Goal: Task Accomplishment & Management: Use online tool/utility

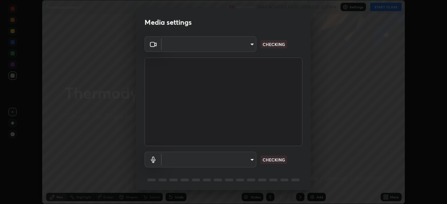
scroll to position [204, 447]
type input "4cdb2335677a50284d4d52bfea2454a8eb2b8fde0954bdd1b922a39853c109bf"
click at [241, 160] on body "Erase all Thermodynamics 1 Recording WAS SCHEDULED TO START AT 2:25 PM Settings…" at bounding box center [223, 102] width 447 height 204
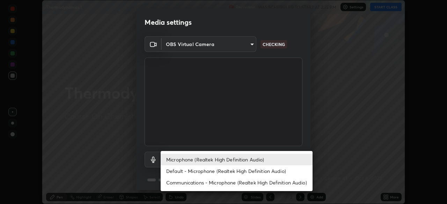
click at [237, 184] on li "Communications - Microphone (Realtek High Definition Audio)" at bounding box center [237, 183] width 152 height 12
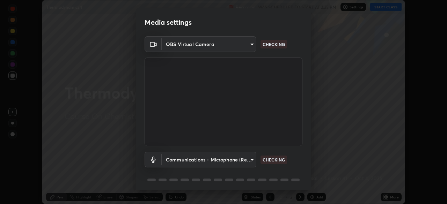
type input "communications"
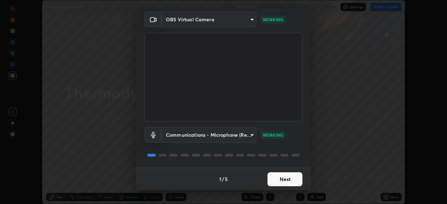
click at [283, 177] on button "Next" at bounding box center [284, 179] width 35 height 14
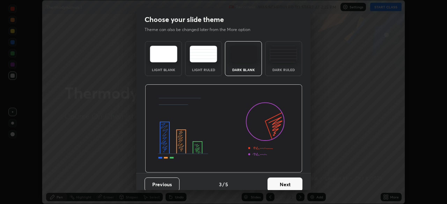
click at [284, 180] on button "Next" at bounding box center [284, 185] width 35 height 14
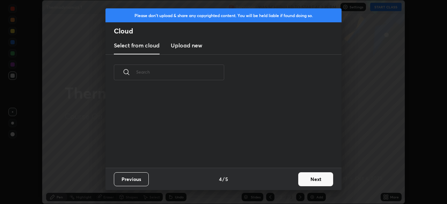
click at [286, 181] on div "Previous 4 / 5 Next" at bounding box center [223, 179] width 236 height 22
click at [303, 180] on button "Next" at bounding box center [315, 179] width 35 height 14
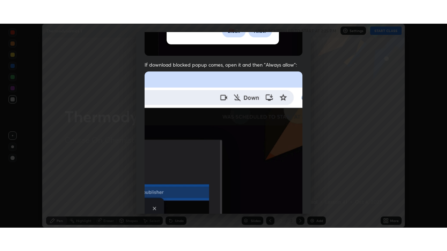
scroll to position [167, 0]
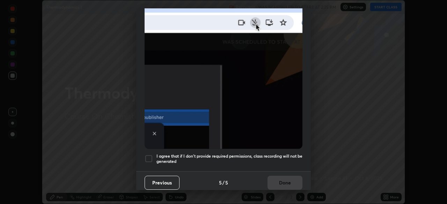
click at [272, 154] on h5 "I agree that if I don't provide required permissions, class recording will not …" at bounding box center [229, 159] width 146 height 11
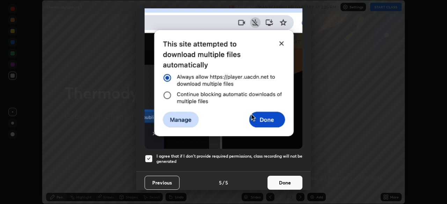
click at [277, 181] on button "Done" at bounding box center [284, 183] width 35 height 14
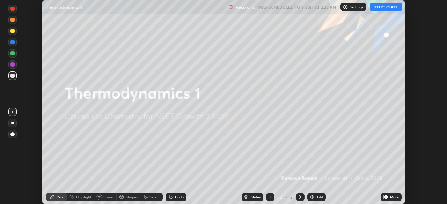
click at [387, 197] on icon at bounding box center [386, 197] width 6 height 6
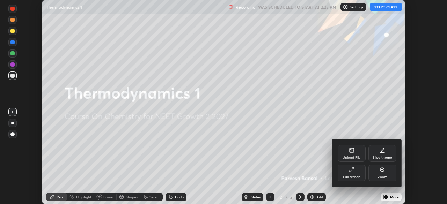
click at [353, 174] on div "Full screen" at bounding box center [351, 173] width 28 height 17
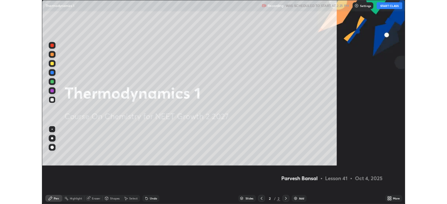
scroll to position [251, 447]
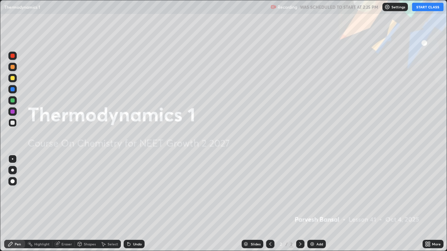
click at [421, 7] on button "START CLASS" at bounding box center [427, 7] width 31 height 8
click at [310, 204] on img at bounding box center [312, 244] width 6 height 6
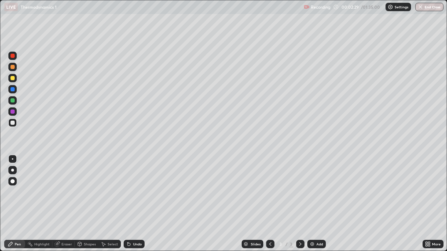
click at [13, 76] on div at bounding box center [12, 78] width 4 height 4
click at [16, 125] on div at bounding box center [12, 123] width 8 height 8
click at [12, 101] on div at bounding box center [12, 100] width 4 height 4
click at [13, 123] on div at bounding box center [12, 123] width 4 height 4
click at [16, 101] on div at bounding box center [12, 100] width 8 height 8
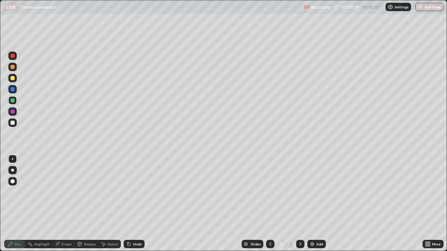
click at [13, 80] on div at bounding box center [12, 78] width 4 height 4
click at [11, 126] on div at bounding box center [12, 123] width 8 height 8
click at [9, 103] on div at bounding box center [12, 100] width 8 height 8
click at [9, 102] on div at bounding box center [12, 100] width 8 height 8
click at [13, 67] on div at bounding box center [12, 67] width 4 height 4
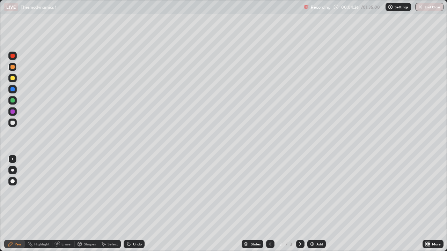
click at [13, 77] on div at bounding box center [12, 78] width 4 height 4
click at [13, 100] on div at bounding box center [12, 100] width 4 height 4
click at [13, 112] on div at bounding box center [12, 112] width 4 height 4
click at [113, 204] on div "Select" at bounding box center [112, 244] width 10 height 3
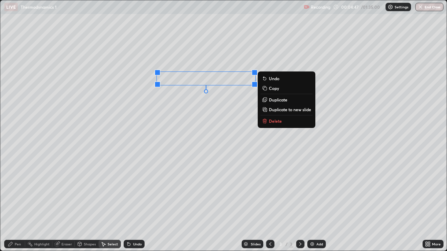
click at [274, 101] on p "Duplicate" at bounding box center [278, 100] width 18 height 6
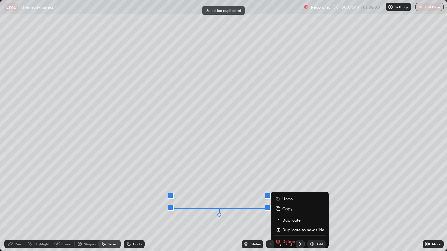
click at [67, 204] on div "Eraser" at bounding box center [66, 244] width 10 height 3
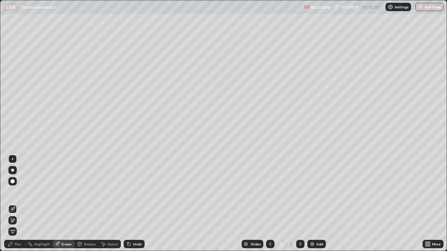
click at [14, 204] on div "Pen" at bounding box center [14, 244] width 21 height 8
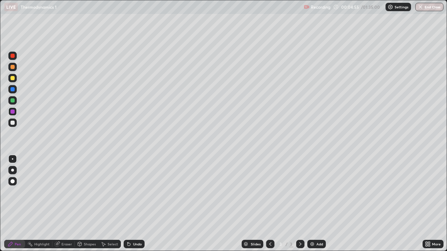
click at [13, 79] on div at bounding box center [12, 78] width 4 height 4
click at [12, 101] on div at bounding box center [12, 100] width 4 height 4
click at [14, 125] on div at bounding box center [12, 123] width 8 height 8
click at [13, 78] on div at bounding box center [12, 78] width 4 height 4
click at [134, 204] on div "Undo" at bounding box center [134, 244] width 21 height 8
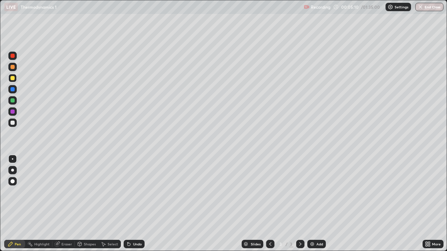
click at [135, 204] on div "Undo" at bounding box center [137, 244] width 9 height 3
click at [140, 204] on div "Undo" at bounding box center [134, 244] width 21 height 8
click at [321, 204] on div "Add" at bounding box center [319, 244] width 7 height 3
click at [17, 121] on div at bounding box center [12, 122] width 11 height 11
click at [13, 100] on div at bounding box center [12, 100] width 4 height 4
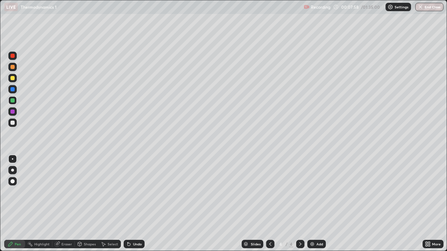
click at [12, 69] on div at bounding box center [12, 67] width 4 height 4
click at [269, 204] on icon at bounding box center [270, 244] width 6 height 6
click at [299, 204] on icon at bounding box center [300, 244] width 6 height 6
click at [319, 204] on div "Add" at bounding box center [319, 244] width 7 height 3
click at [12, 128] on div at bounding box center [12, 122] width 8 height 11
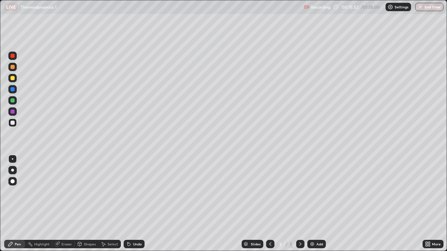
click at [13, 123] on div at bounding box center [12, 123] width 4 height 4
click at [13, 79] on div at bounding box center [12, 78] width 4 height 4
click at [15, 103] on div at bounding box center [12, 100] width 8 height 8
click at [12, 90] on div at bounding box center [12, 89] width 4 height 4
click at [12, 79] on div at bounding box center [12, 78] width 4 height 4
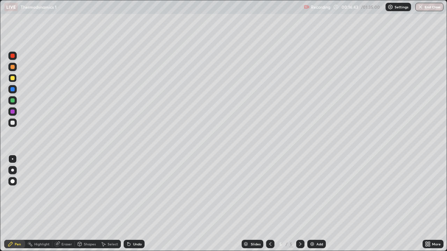
click at [12, 58] on div at bounding box center [12, 56] width 8 height 8
click at [11, 128] on div at bounding box center [12, 122] width 8 height 11
click at [15, 122] on div at bounding box center [12, 123] width 8 height 8
click at [318, 204] on div "Add" at bounding box center [319, 244] width 7 height 3
click at [13, 70] on div at bounding box center [12, 67] width 8 height 8
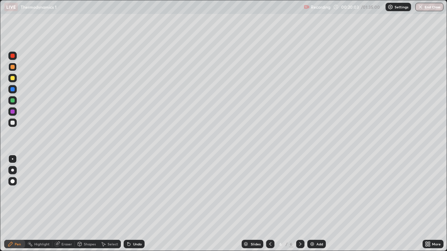
click at [10, 105] on div at bounding box center [12, 100] width 8 height 11
click at [9, 105] on div at bounding box center [12, 100] width 8 height 11
click at [109, 204] on div "Select" at bounding box center [109, 244] width 22 height 8
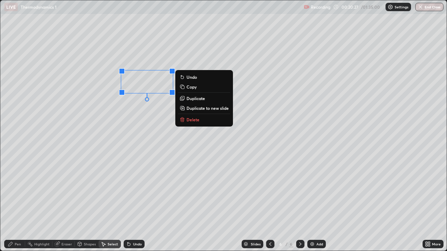
click at [206, 110] on p "Duplicate to new slide" at bounding box center [207, 108] width 42 height 6
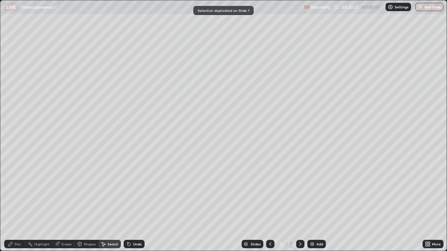
click at [268, 204] on icon at bounding box center [270, 244] width 6 height 6
click at [65, 204] on div "Eraser" at bounding box center [66, 244] width 10 height 3
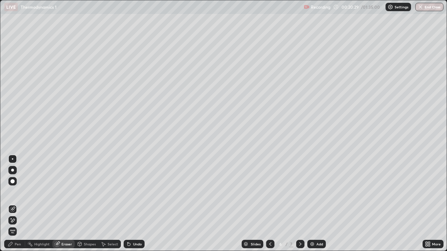
click at [11, 204] on icon at bounding box center [11, 218] width 1 height 1
click at [12, 204] on div "Pen" at bounding box center [14, 244] width 21 height 8
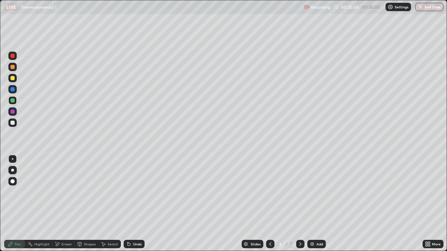
click at [14, 123] on div at bounding box center [12, 123] width 4 height 4
click at [14, 124] on div at bounding box center [12, 123] width 4 height 4
click at [133, 204] on div "Undo" at bounding box center [134, 244] width 21 height 8
click at [132, 204] on div "Undo" at bounding box center [134, 244] width 21 height 8
click at [134, 204] on div "Undo" at bounding box center [134, 244] width 21 height 8
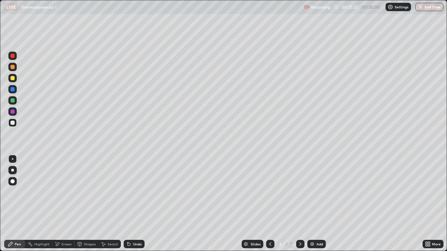
click at [136, 204] on div "Undo" at bounding box center [134, 244] width 21 height 8
click at [17, 204] on div "Pen" at bounding box center [14, 244] width 21 height 8
click at [13, 103] on div at bounding box center [12, 100] width 8 height 8
click at [14, 101] on div at bounding box center [12, 100] width 4 height 4
click at [13, 123] on div at bounding box center [12, 123] width 4 height 4
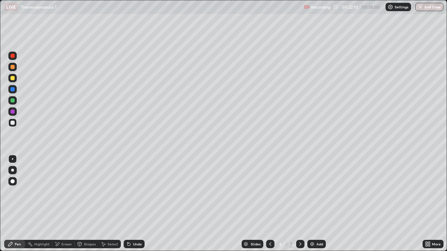
click at [68, 204] on div "Eraser" at bounding box center [63, 244] width 22 height 8
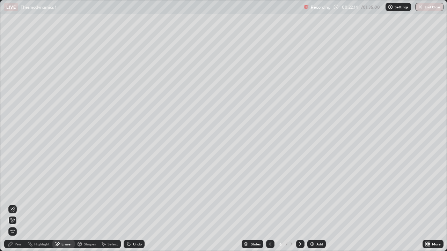
click at [139, 204] on div "Undo" at bounding box center [134, 244] width 21 height 8
click at [137, 204] on div "Undo" at bounding box center [137, 244] width 9 height 3
click at [16, 204] on div "Pen" at bounding box center [18, 244] width 6 height 3
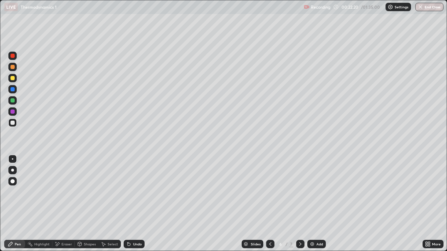
click at [14, 77] on div at bounding box center [12, 78] width 4 height 4
click at [13, 123] on div at bounding box center [12, 123] width 4 height 4
click at [14, 78] on div at bounding box center [12, 78] width 4 height 4
click at [14, 68] on div at bounding box center [12, 67] width 4 height 4
click at [114, 204] on div "Select" at bounding box center [109, 244] width 22 height 8
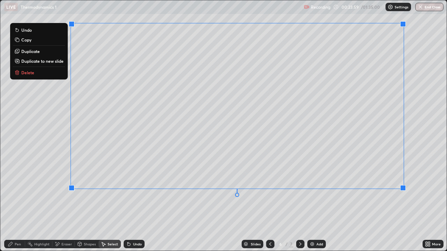
click at [8, 204] on icon at bounding box center [10, 244] width 4 height 4
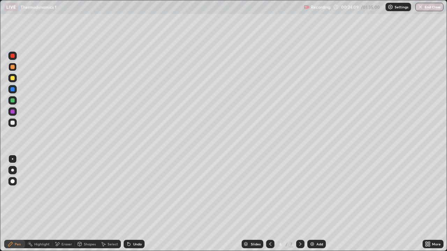
click at [10, 100] on div at bounding box center [12, 100] width 4 height 4
click at [13, 123] on div at bounding box center [12, 123] width 4 height 4
click at [16, 80] on div at bounding box center [12, 78] width 8 height 8
click at [61, 204] on div "Eraser" at bounding box center [63, 244] width 22 height 8
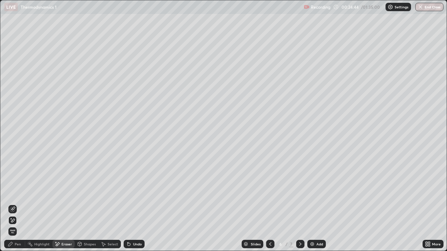
click at [80, 204] on icon at bounding box center [80, 244] width 4 height 4
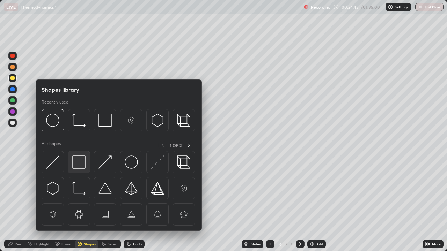
click at [84, 166] on img at bounding box center [78, 162] width 13 height 13
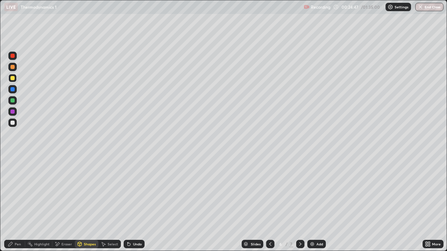
click at [10, 204] on icon at bounding box center [10, 244] width 4 height 4
click at [300, 204] on div at bounding box center [300, 244] width 8 height 14
click at [64, 204] on div "Eraser" at bounding box center [63, 244] width 22 height 8
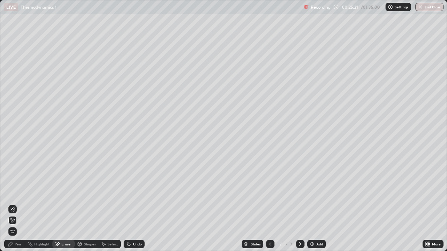
click at [16, 204] on div "Pen" at bounding box center [18, 244] width 6 height 3
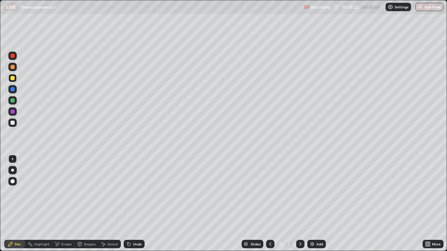
click at [14, 123] on div at bounding box center [12, 123] width 4 height 4
click at [14, 102] on div at bounding box center [12, 100] width 4 height 4
click at [266, 204] on div at bounding box center [270, 244] width 8 height 8
click at [301, 204] on div at bounding box center [300, 244] width 8 height 8
click at [16, 126] on div at bounding box center [12, 122] width 8 height 11
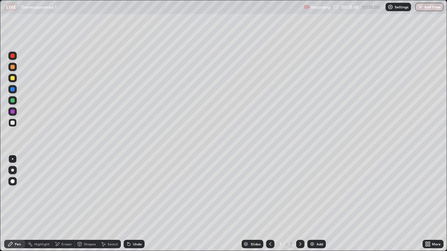
click at [10, 79] on div at bounding box center [12, 78] width 8 height 8
click at [364, 6] on div "Recording 00:26:04 / 01:35:00 Settings End Class" at bounding box center [374, 7] width 140 height 14
click at [401, 7] on p "Settings" at bounding box center [401, 6] width 14 height 3
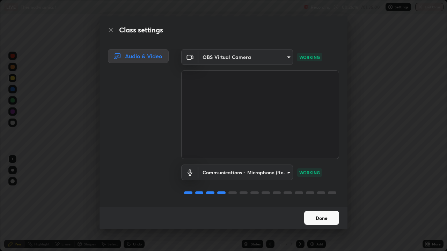
click at [327, 204] on button "Done" at bounding box center [321, 218] width 35 height 14
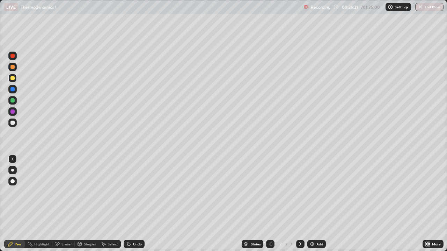
click at [429, 204] on icon at bounding box center [429, 243] width 2 height 2
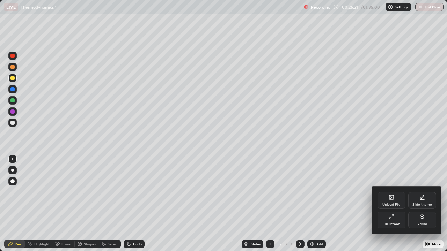
click at [391, 204] on icon at bounding box center [391, 217] width 6 height 6
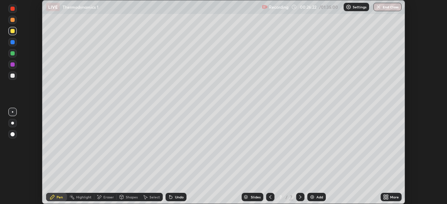
scroll to position [34694, 34452]
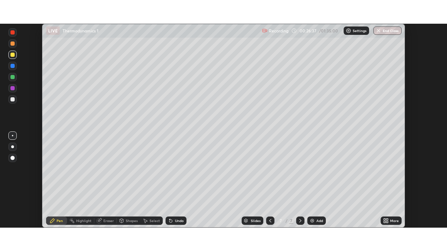
scroll to position [204, 447]
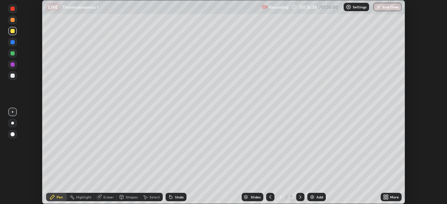
click at [387, 196] on icon at bounding box center [387, 196] width 2 height 2
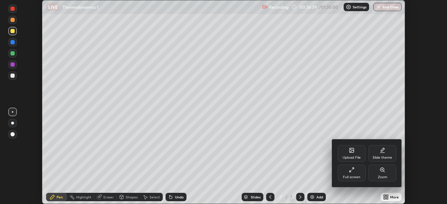
click at [353, 174] on div "Full screen" at bounding box center [351, 173] width 28 height 17
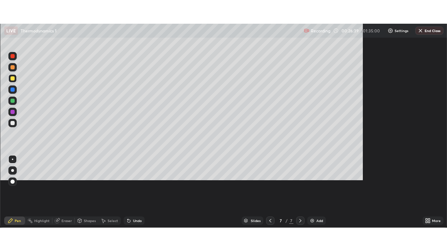
scroll to position [251, 447]
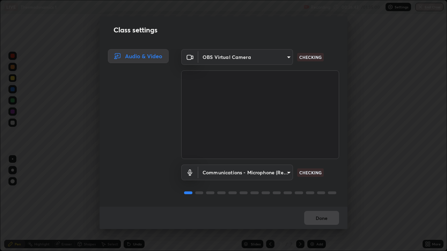
click at [260, 171] on body "Erase all LIVE Thermodynamics 1 Recording 00:26:43 / 01:35:00 Settings End Clas…" at bounding box center [223, 125] width 447 height 251
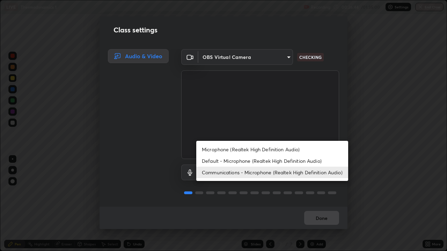
click at [214, 148] on li "Microphone (Realtek High Definition Audio)" at bounding box center [272, 150] width 152 height 12
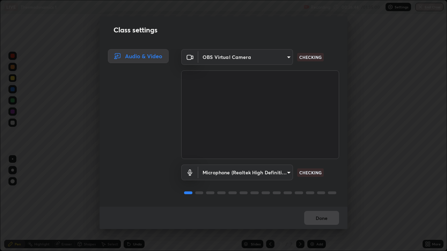
click at [214, 166] on body "Erase all LIVE Thermodynamics 1 Recording 00:26:44 / 01:35:00 Settings End Clas…" at bounding box center [223, 125] width 447 height 251
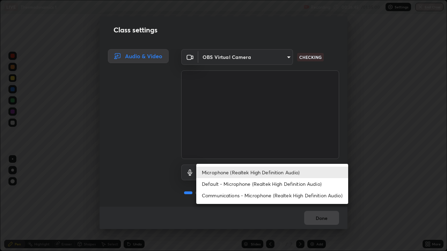
click at [214, 174] on li "Microphone (Realtek High Definition Audio)" at bounding box center [272, 173] width 152 height 12
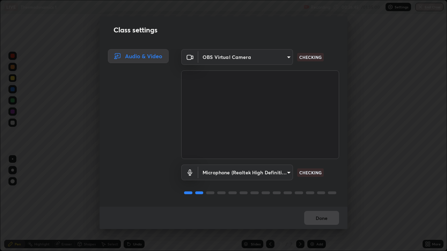
click at [213, 178] on body "Erase all LIVE Thermodynamics 1 Recording 00:26:45 / 01:35:00 Settings End Clas…" at bounding box center [223, 125] width 447 height 251
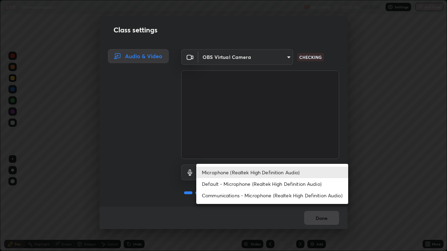
click at [209, 183] on li "Default - Microphone (Realtek High Definition Audio)" at bounding box center [272, 184] width 152 height 12
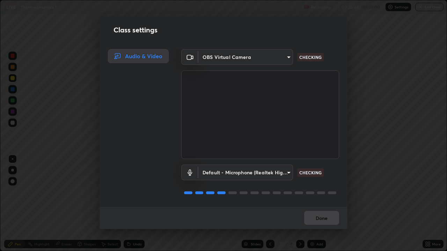
type input "default"
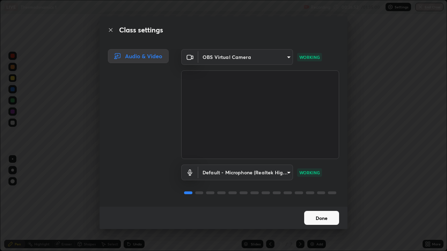
click at [310, 204] on button "Done" at bounding box center [321, 218] width 35 height 14
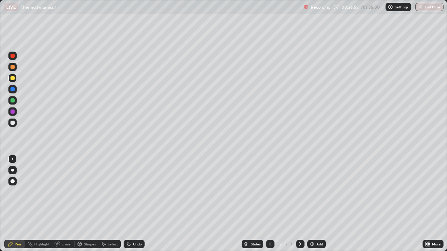
click at [132, 204] on div "Undo" at bounding box center [134, 244] width 21 height 8
click at [12, 124] on div at bounding box center [12, 123] width 4 height 4
click at [9, 107] on div at bounding box center [12, 111] width 8 height 11
click at [13, 103] on div at bounding box center [12, 100] width 8 height 8
click at [61, 204] on div "Eraser" at bounding box center [66, 244] width 10 height 3
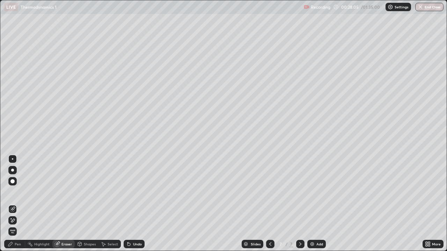
click at [11, 204] on icon at bounding box center [11, 218] width 1 height 1
click at [10, 204] on icon at bounding box center [11, 244] width 6 height 6
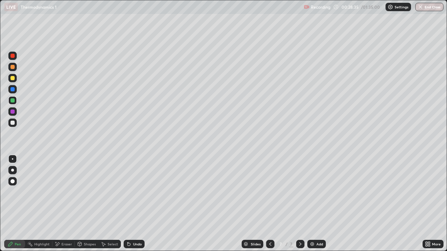
click at [137, 204] on div "Undo" at bounding box center [137, 244] width 9 height 3
click at [135, 204] on div "Undo" at bounding box center [137, 244] width 9 height 3
click at [131, 204] on div "Undo" at bounding box center [134, 244] width 21 height 8
click at [127, 204] on icon at bounding box center [127, 243] width 1 height 1
click at [13, 123] on div at bounding box center [12, 123] width 4 height 4
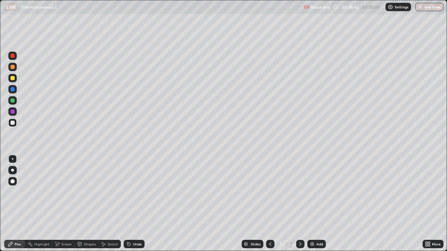
click at [270, 204] on icon at bounding box center [270, 244] width 6 height 6
click at [297, 204] on icon at bounding box center [300, 244] width 6 height 6
click at [11, 99] on div at bounding box center [12, 100] width 4 height 4
click at [315, 204] on div "Add" at bounding box center [316, 244] width 18 height 8
click at [12, 59] on div at bounding box center [12, 56] width 8 height 8
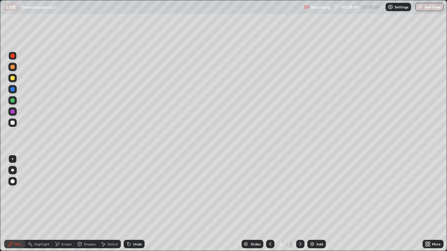
click at [12, 67] on div at bounding box center [12, 67] width 4 height 4
click at [13, 75] on div at bounding box center [12, 78] width 8 height 8
click at [12, 101] on div at bounding box center [12, 100] width 4 height 4
click at [12, 124] on div at bounding box center [12, 123] width 4 height 4
click at [133, 204] on div "Undo" at bounding box center [134, 244] width 21 height 8
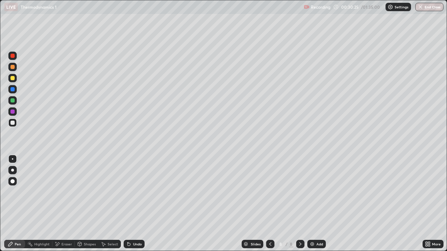
click at [13, 112] on div at bounding box center [12, 112] width 4 height 4
click at [14, 124] on div at bounding box center [12, 123] width 4 height 4
click at [315, 204] on div "Add" at bounding box center [316, 244] width 18 height 8
click at [15, 81] on div at bounding box center [12, 78] width 8 height 8
click at [10, 120] on div at bounding box center [12, 123] width 8 height 8
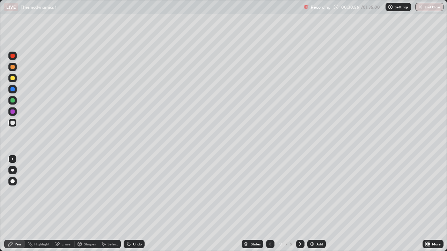
click at [311, 204] on img at bounding box center [312, 244] width 6 height 6
click at [14, 80] on div at bounding box center [12, 78] width 4 height 4
click at [134, 204] on div "Undo" at bounding box center [137, 244] width 9 height 3
click at [12, 100] on div at bounding box center [12, 100] width 4 height 4
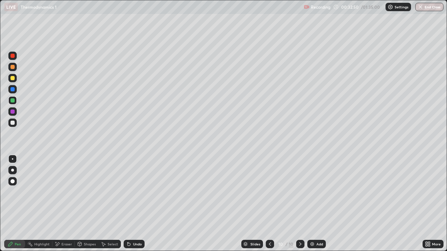
click at [15, 122] on div at bounding box center [12, 123] width 8 height 8
click at [12, 99] on div at bounding box center [12, 100] width 4 height 4
click at [12, 81] on div at bounding box center [12, 78] width 8 height 8
click at [133, 204] on div "Undo" at bounding box center [137, 244] width 9 height 3
click at [13, 122] on div at bounding box center [12, 123] width 4 height 4
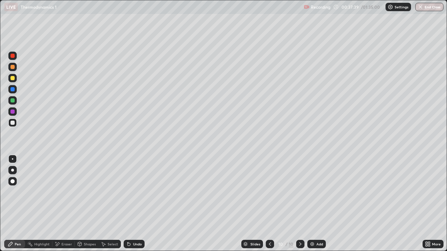
click at [13, 112] on div at bounding box center [12, 112] width 4 height 4
click at [14, 122] on div at bounding box center [12, 123] width 4 height 4
click at [13, 101] on div at bounding box center [12, 100] width 4 height 4
click at [266, 204] on div at bounding box center [270, 244] width 8 height 8
click at [269, 204] on icon at bounding box center [270, 244] width 6 height 6
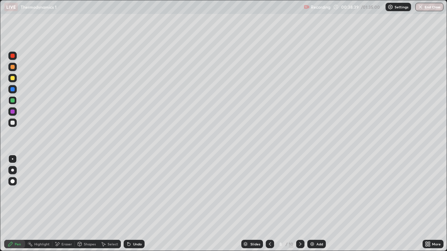
click at [272, 204] on div at bounding box center [270, 244] width 8 height 8
click at [280, 204] on div "7" at bounding box center [280, 244] width 7 height 4
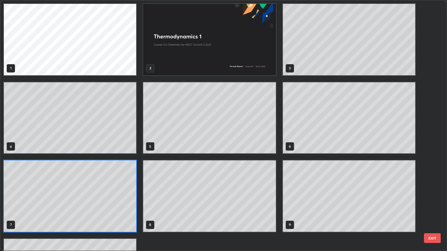
scroll to position [248, 443]
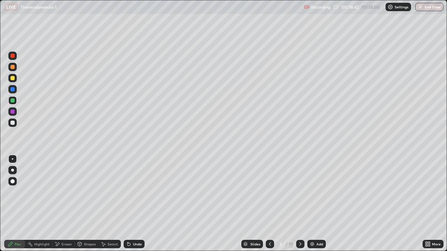
click at [300, 204] on icon at bounding box center [300, 244] width 6 height 6
click at [298, 204] on icon at bounding box center [300, 244] width 6 height 6
click at [300, 204] on icon at bounding box center [300, 244] width 6 height 6
click at [301, 204] on div at bounding box center [300, 244] width 8 height 14
click at [303, 204] on div at bounding box center [300, 244] width 8 height 8
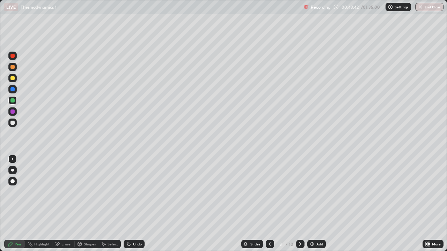
click at [302, 204] on div at bounding box center [300, 244] width 8 height 14
click at [273, 204] on div at bounding box center [270, 244] width 8 height 8
click at [300, 204] on icon at bounding box center [300, 244] width 6 height 6
click at [299, 204] on icon at bounding box center [300, 244] width 6 height 6
click at [110, 204] on div "Select" at bounding box center [112, 244] width 10 height 3
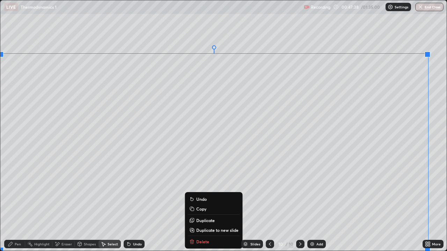
click at [225, 204] on p "Duplicate to new slide" at bounding box center [217, 231] width 42 height 6
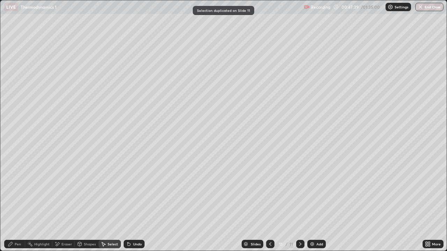
click at [70, 204] on div "Eraser" at bounding box center [66, 244] width 10 height 3
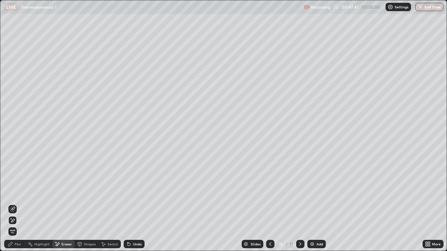
click at [113, 204] on div "Select" at bounding box center [112, 244] width 10 height 3
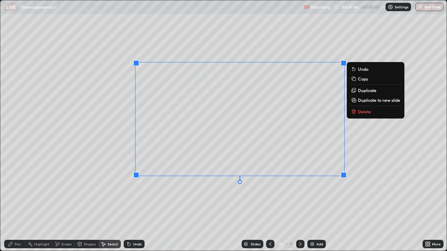
click at [396, 163] on div "0 ° Undo Copy Duplicate Duplicate to new slide Delete" at bounding box center [223, 125] width 446 height 251
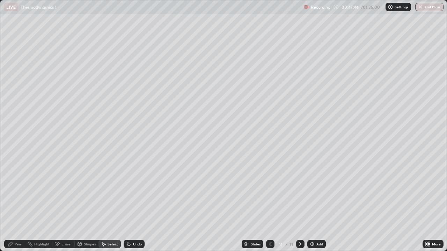
click at [269, 204] on icon at bounding box center [270, 244] width 6 height 6
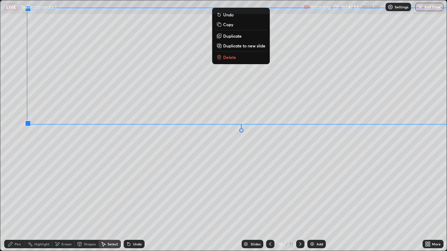
click at [227, 56] on p "Delete" at bounding box center [229, 57] width 13 height 6
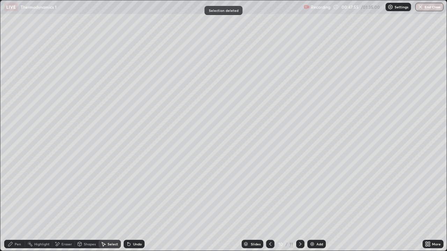
click at [16, 204] on div "Pen" at bounding box center [18, 244] width 6 height 3
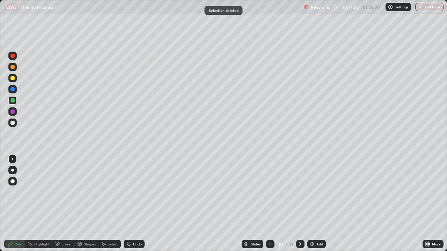
click at [11, 98] on div at bounding box center [12, 100] width 8 height 8
click at [300, 204] on div at bounding box center [300, 244] width 8 height 14
click at [11, 127] on div at bounding box center [12, 123] width 8 height 8
click at [311, 204] on img at bounding box center [312, 244] width 6 height 6
click at [14, 100] on div at bounding box center [12, 100] width 4 height 4
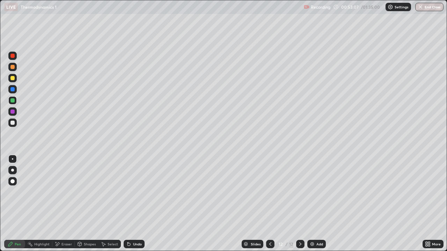
click at [14, 125] on div at bounding box center [12, 123] width 8 height 8
click at [13, 79] on div at bounding box center [12, 78] width 4 height 4
click at [314, 204] on div "Add" at bounding box center [316, 244] width 18 height 8
click at [12, 69] on div at bounding box center [12, 67] width 8 height 8
click at [14, 125] on div at bounding box center [12, 123] width 8 height 8
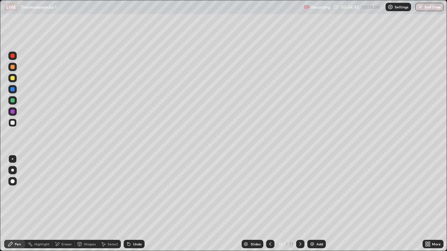
click at [66, 204] on div "Eraser" at bounding box center [66, 244] width 10 height 3
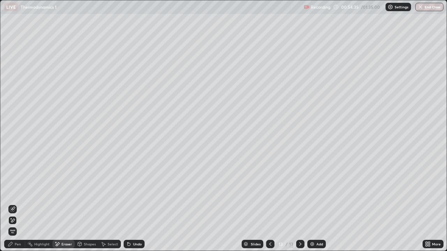
click at [115, 204] on div "Select" at bounding box center [112, 244] width 10 height 3
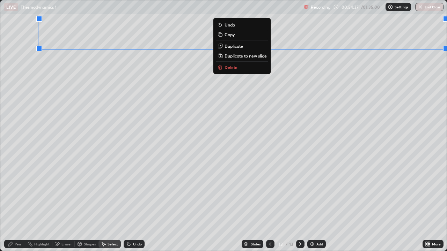
click at [236, 48] on p "Duplicate" at bounding box center [233, 46] width 18 height 6
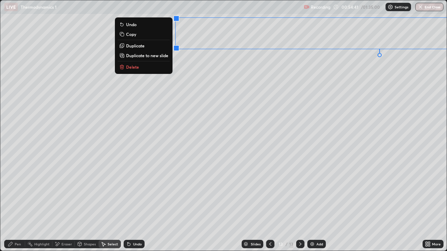
click at [15, 204] on div "Pen" at bounding box center [18, 244] width 6 height 3
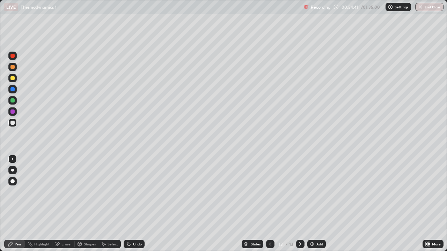
click at [61, 204] on div "Eraser" at bounding box center [63, 244] width 22 height 8
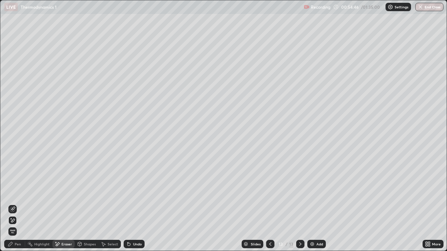
click at [22, 204] on div "Pen" at bounding box center [14, 244] width 21 height 8
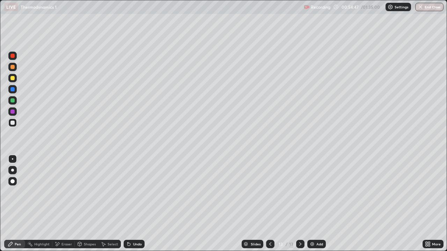
click at [12, 115] on div at bounding box center [12, 111] width 8 height 8
click at [107, 204] on div "Select" at bounding box center [112, 244] width 10 height 3
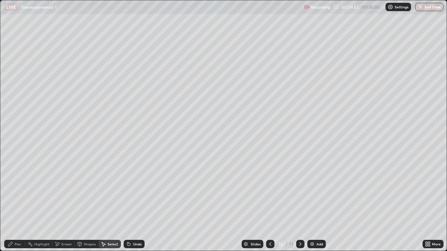
click at [131, 204] on div "Undo" at bounding box center [134, 244] width 21 height 8
click at [130, 204] on div "Undo" at bounding box center [134, 244] width 21 height 8
click at [85, 204] on div "Shapes" at bounding box center [90, 244] width 12 height 3
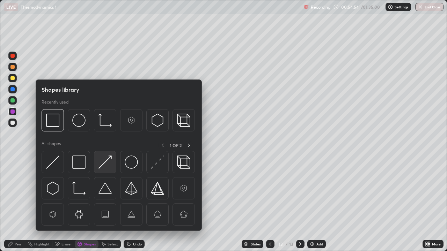
click at [108, 163] on img at bounding box center [104, 162] width 13 height 13
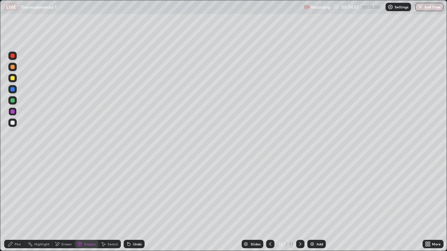
click at [15, 124] on div at bounding box center [12, 123] width 8 height 8
click at [137, 204] on div "Undo" at bounding box center [137, 244] width 9 height 3
click at [18, 204] on div "Pen" at bounding box center [18, 244] width 6 height 3
click at [111, 204] on div "Select" at bounding box center [112, 244] width 10 height 3
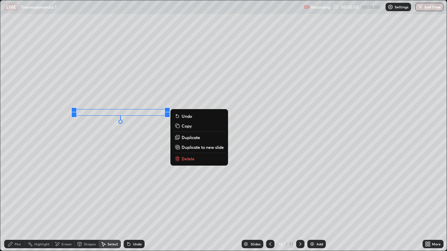
click at [189, 138] on p "Duplicate" at bounding box center [190, 138] width 18 height 6
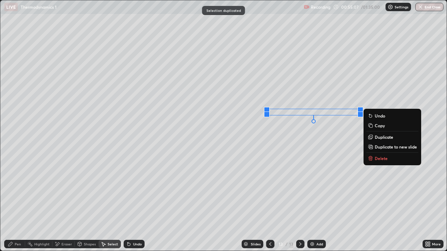
click at [18, 204] on div "Pen" at bounding box center [18, 244] width 6 height 3
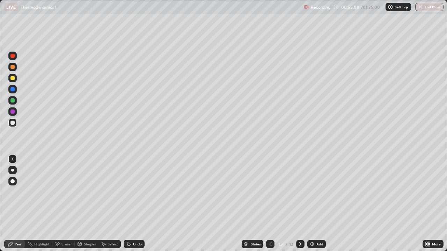
click at [13, 99] on div at bounding box center [12, 100] width 4 height 4
click at [140, 204] on div "Undo" at bounding box center [137, 244] width 9 height 3
click at [135, 204] on div "Undo" at bounding box center [134, 244] width 21 height 8
click at [132, 204] on div "Undo" at bounding box center [134, 244] width 21 height 8
click at [15, 122] on div at bounding box center [12, 123] width 8 height 8
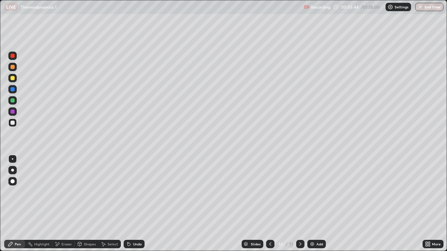
click at [13, 100] on div at bounding box center [12, 100] width 4 height 4
click at [269, 204] on div at bounding box center [270, 244] width 8 height 8
click at [296, 204] on div at bounding box center [300, 244] width 8 height 8
click at [12, 121] on div at bounding box center [12, 123] width 4 height 4
click at [13, 75] on div at bounding box center [12, 78] width 8 height 8
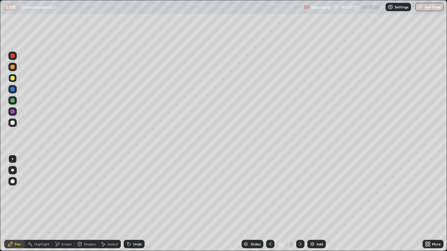
click at [13, 122] on div at bounding box center [12, 123] width 4 height 4
click at [13, 74] on div at bounding box center [12, 78] width 8 height 8
click at [14, 69] on div at bounding box center [12, 67] width 8 height 8
click at [61, 204] on div "Eraser" at bounding box center [63, 244] width 22 height 8
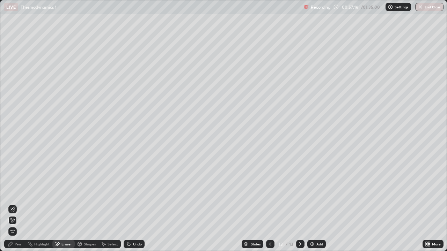
click at [17, 204] on div "Pen" at bounding box center [18, 244] width 6 height 3
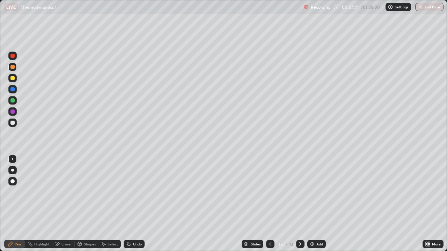
click at [13, 122] on div at bounding box center [12, 123] width 4 height 4
click at [104, 204] on icon at bounding box center [104, 244] width 6 height 6
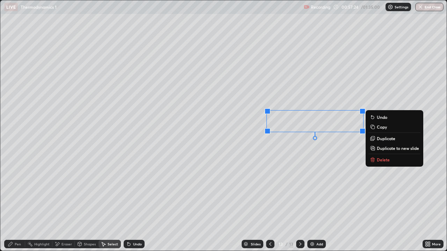
click at [369, 204] on div "0 ° Undo Copy Duplicate Duplicate to new slide Delete" at bounding box center [223, 125] width 446 height 251
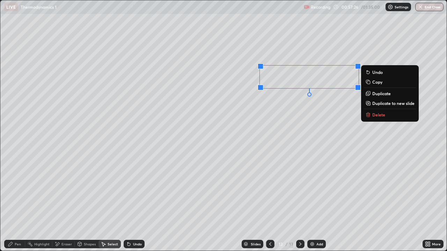
click at [12, 204] on icon at bounding box center [11, 244] width 6 height 6
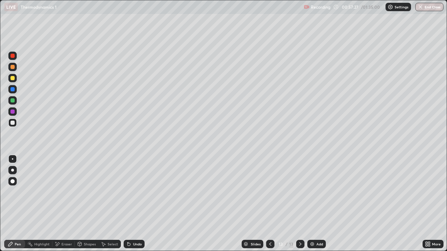
click at [13, 109] on div at bounding box center [12, 111] width 8 height 8
click at [10, 97] on div at bounding box center [12, 100] width 8 height 8
click at [14, 77] on div at bounding box center [12, 78] width 4 height 4
click at [13, 124] on div at bounding box center [12, 123] width 4 height 4
click at [14, 103] on div at bounding box center [12, 100] width 8 height 8
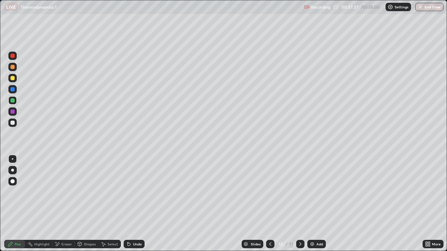
click at [12, 69] on div at bounding box center [12, 67] width 8 height 8
click at [13, 100] on div at bounding box center [12, 100] width 4 height 4
click at [14, 77] on div at bounding box center [12, 78] width 4 height 4
click at [16, 102] on div at bounding box center [12, 100] width 8 height 8
click at [12, 121] on div at bounding box center [12, 123] width 4 height 4
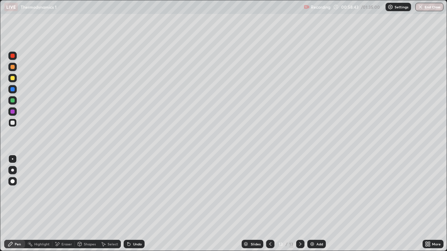
click at [16, 80] on div at bounding box center [12, 78] width 8 height 8
click at [130, 204] on icon at bounding box center [129, 244] width 6 height 6
click at [12, 122] on div at bounding box center [12, 123] width 4 height 4
click at [312, 204] on div "Add" at bounding box center [316, 244] width 18 height 8
click at [12, 103] on div at bounding box center [12, 100] width 8 height 8
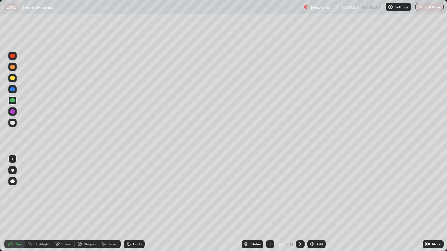
click at [13, 80] on div at bounding box center [12, 78] width 4 height 4
click at [13, 79] on div at bounding box center [12, 78] width 4 height 4
click at [14, 66] on div at bounding box center [12, 67] width 4 height 4
click at [130, 204] on div "Undo" at bounding box center [134, 244] width 21 height 8
click at [133, 204] on div "Undo" at bounding box center [137, 244] width 9 height 3
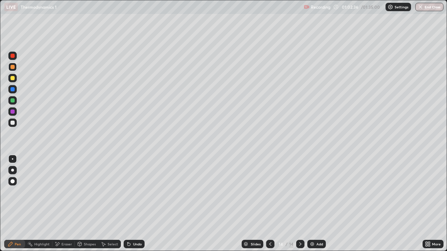
click at [64, 204] on div "Eraser" at bounding box center [63, 244] width 22 height 8
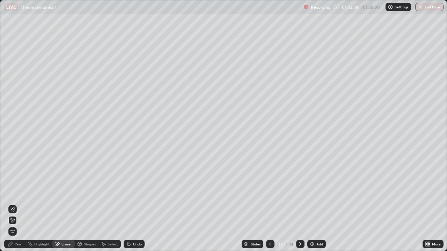
click at [12, 204] on icon at bounding box center [11, 244] width 6 height 6
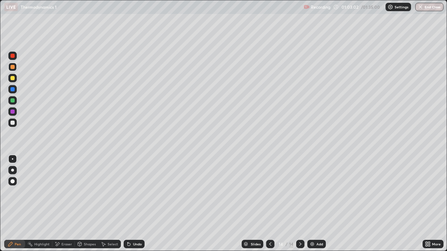
click at [16, 98] on div at bounding box center [12, 100] width 8 height 8
click at [14, 124] on div at bounding box center [12, 123] width 4 height 4
click at [319, 204] on div "Add" at bounding box center [319, 244] width 7 height 3
click at [8, 102] on div at bounding box center [12, 100] width 8 height 8
click at [16, 124] on div at bounding box center [12, 123] width 8 height 8
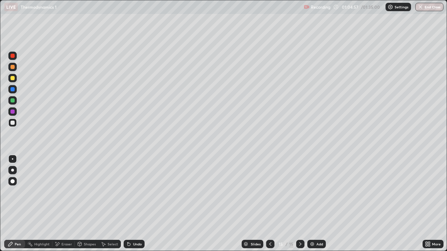
click at [134, 204] on div "Undo" at bounding box center [137, 244] width 9 height 3
click at [13, 102] on div at bounding box center [12, 100] width 4 height 4
click at [14, 78] on div at bounding box center [12, 78] width 4 height 4
click at [324, 204] on div "Add" at bounding box center [316, 244] width 18 height 8
click at [91, 204] on div "Shapes" at bounding box center [87, 244] width 24 height 8
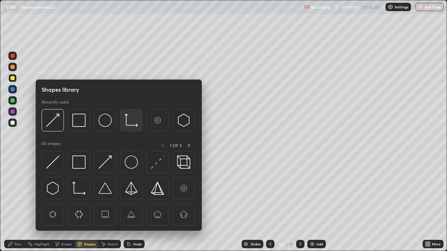
click at [133, 119] on img at bounding box center [131, 120] width 13 height 13
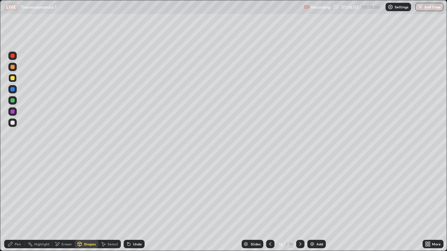
click at [15, 123] on div at bounding box center [12, 123] width 8 height 8
click at [12, 204] on div "Pen" at bounding box center [14, 244] width 21 height 8
click at [139, 204] on div "Undo" at bounding box center [137, 244] width 9 height 3
click at [138, 204] on div "Undo" at bounding box center [133, 244] width 24 height 14
click at [136, 204] on div "Undo" at bounding box center [137, 244] width 9 height 3
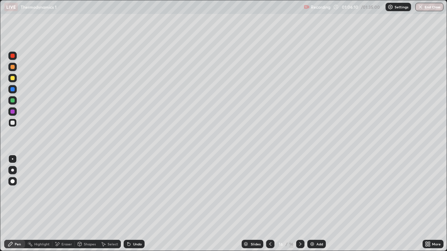
click at [135, 204] on div "Undo" at bounding box center [134, 244] width 21 height 8
click at [86, 204] on div "Shapes" at bounding box center [87, 244] width 24 height 14
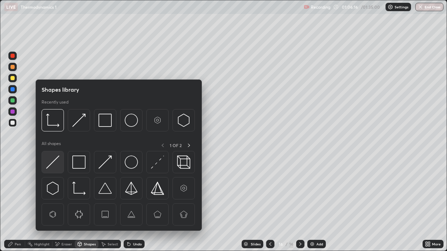
click at [55, 161] on img at bounding box center [52, 162] width 13 height 13
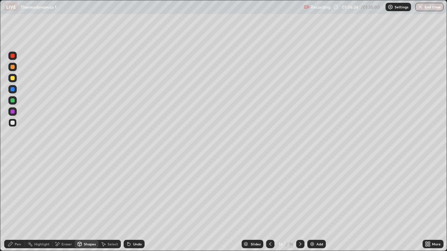
click at [18, 204] on div "Pen" at bounding box center [18, 244] width 6 height 3
click at [12, 97] on div at bounding box center [12, 100] width 8 height 8
click at [14, 123] on div at bounding box center [12, 123] width 4 height 4
click at [15, 68] on div at bounding box center [12, 67] width 8 height 8
click at [69, 204] on div "Eraser" at bounding box center [63, 244] width 22 height 8
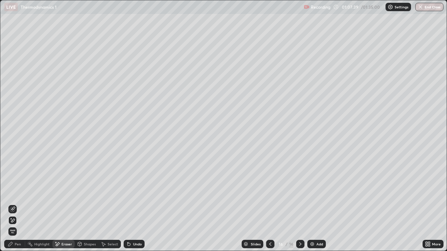
click at [16, 204] on div "Pen" at bounding box center [18, 244] width 6 height 3
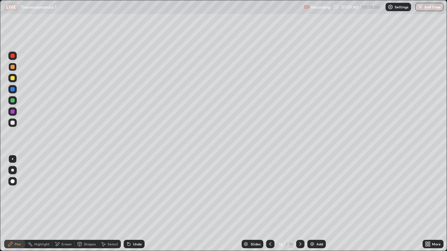
click at [14, 122] on div at bounding box center [12, 123] width 4 height 4
click at [13, 79] on div at bounding box center [12, 78] width 4 height 4
click at [7, 125] on div at bounding box center [12, 122] width 11 height 11
click at [316, 204] on div "Add" at bounding box center [319, 244] width 7 height 3
click at [62, 204] on div "Eraser" at bounding box center [63, 244] width 22 height 8
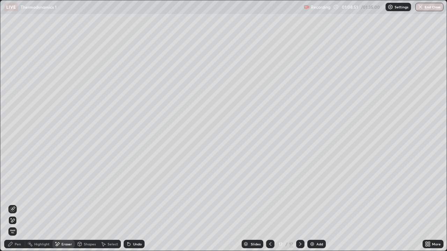
click at [19, 204] on div "Pen" at bounding box center [18, 244] width 6 height 3
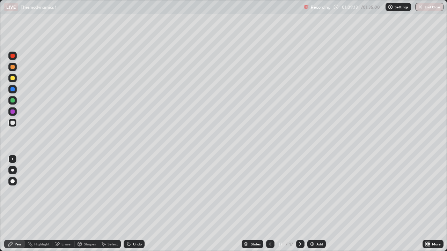
click at [12, 81] on div at bounding box center [12, 78] width 8 height 8
click at [67, 204] on div "Eraser" at bounding box center [66, 244] width 10 height 3
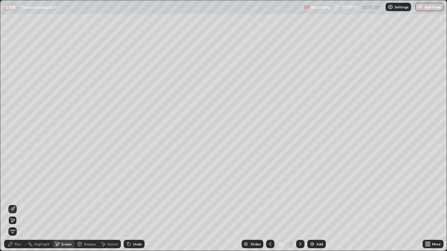
click at [16, 204] on div "Pen" at bounding box center [18, 244] width 6 height 3
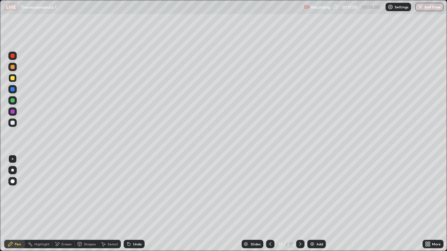
click at [12, 102] on div at bounding box center [12, 100] width 4 height 4
click at [148, 204] on div "Slides 17 / 17 Add" at bounding box center [283, 244] width 278 height 14
click at [143, 204] on div "Undo" at bounding box center [134, 244] width 21 height 8
click at [148, 204] on div "Slides 17 / 17 Add" at bounding box center [283, 244] width 278 height 14
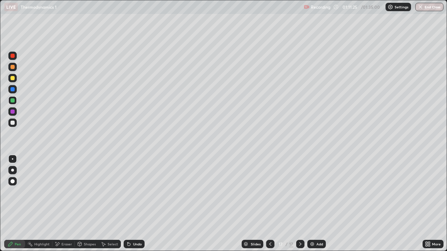
click at [149, 204] on div "Slides 17 / 17 Add" at bounding box center [283, 244] width 278 height 14
click at [150, 204] on div "Slides 17 / 17 Add" at bounding box center [283, 244] width 278 height 14
click at [151, 204] on div "Slides 17 / 17 Add" at bounding box center [283, 244] width 278 height 14
click at [150, 204] on div "Slides 17 / 17 Add" at bounding box center [283, 244] width 278 height 14
click at [133, 204] on div "Undo" at bounding box center [137, 244] width 9 height 3
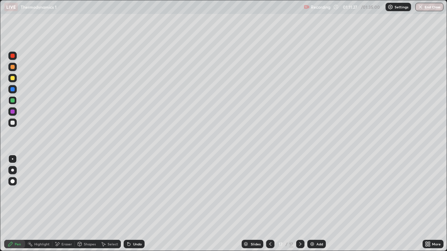
click at [133, 204] on div "Undo" at bounding box center [137, 244] width 9 height 3
click at [70, 204] on div "Eraser" at bounding box center [66, 244] width 10 height 3
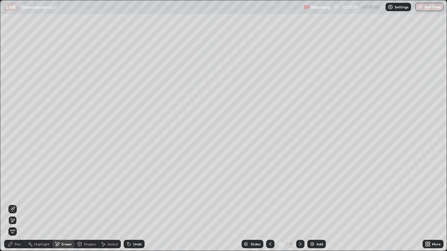
click at [88, 204] on div "Shapes" at bounding box center [90, 244] width 12 height 3
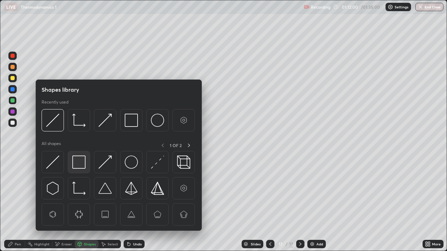
click at [81, 162] on img at bounding box center [78, 162] width 13 height 13
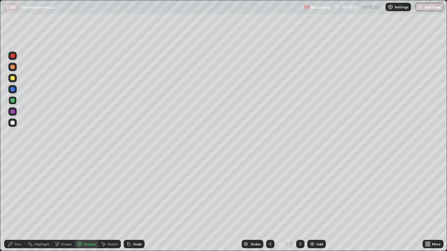
click at [11, 123] on div at bounding box center [12, 123] width 4 height 4
click at [12, 103] on div at bounding box center [12, 100] width 8 height 8
click at [13, 79] on div at bounding box center [12, 78] width 4 height 4
click at [127, 204] on icon at bounding box center [127, 243] width 1 height 1
click at [128, 204] on icon at bounding box center [128, 244] width 3 height 3
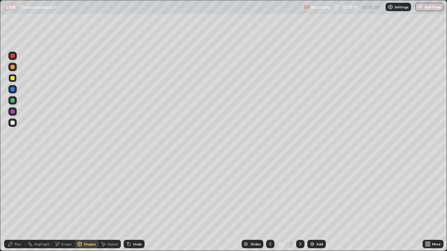
click at [14, 204] on div "Pen" at bounding box center [14, 244] width 21 height 8
click at [11, 81] on div at bounding box center [12, 78] width 8 height 8
click at [11, 124] on div at bounding box center [12, 123] width 4 height 4
click at [42, 204] on div "Highlight" at bounding box center [41, 244] width 15 height 3
click at [59, 204] on icon at bounding box center [57, 244] width 6 height 6
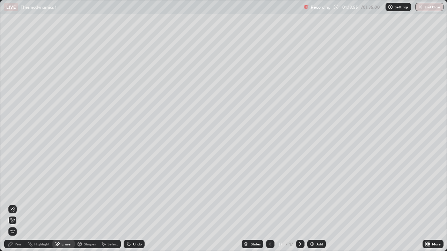
click at [16, 204] on div "Pen" at bounding box center [18, 244] width 6 height 3
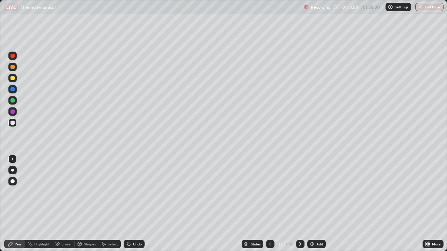
click at [95, 204] on div "Shapes" at bounding box center [87, 244] width 24 height 8
click at [108, 204] on div "Select" at bounding box center [112, 244] width 10 height 3
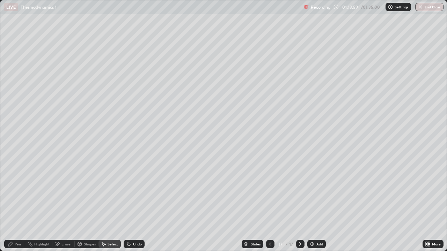
click at [91, 204] on div "Shapes" at bounding box center [90, 244] width 12 height 3
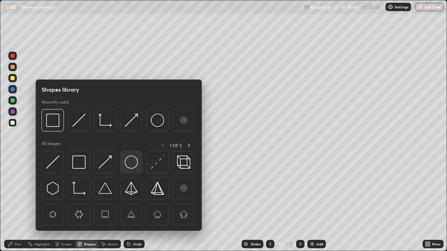
click at [126, 168] on img at bounding box center [131, 162] width 13 height 13
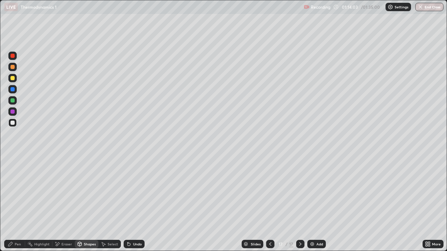
click at [111, 204] on div "Select" at bounding box center [112, 244] width 10 height 3
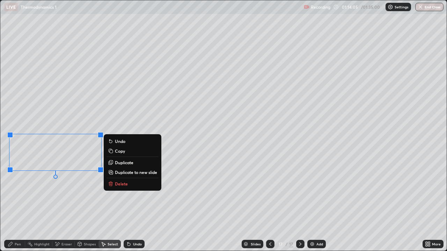
click at [14, 204] on div "Pen" at bounding box center [14, 244] width 21 height 8
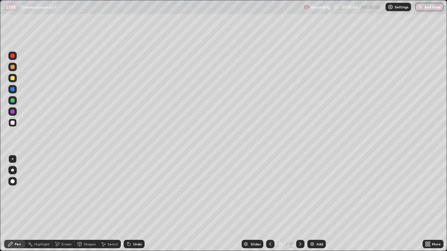
click at [11, 102] on div at bounding box center [12, 100] width 4 height 4
click at [66, 204] on div "Eraser" at bounding box center [66, 244] width 10 height 3
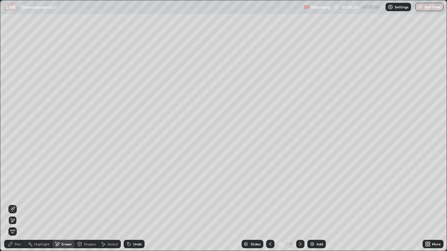
click at [18, 204] on div "Pen" at bounding box center [18, 244] width 6 height 3
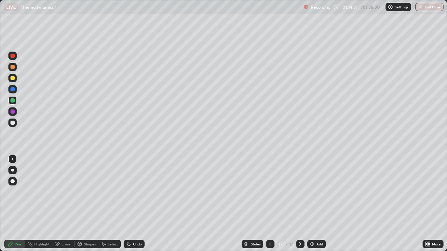
click at [12, 75] on div at bounding box center [12, 78] width 8 height 8
click at [424, 6] on button "End Class" at bounding box center [430, 7] width 28 height 8
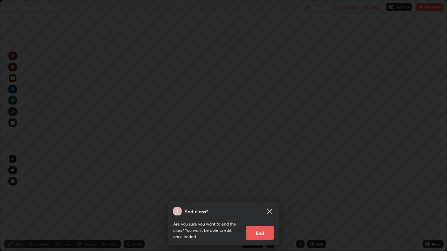
click at [265, 204] on button "End" at bounding box center [260, 233] width 28 height 14
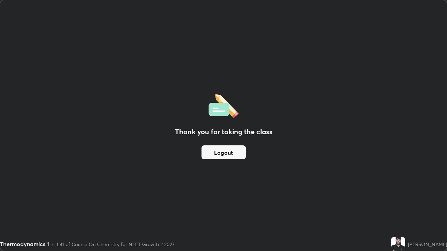
click at [229, 150] on button "Logout" at bounding box center [223, 153] width 44 height 14
